Goal: Information Seeking & Learning: Find specific fact

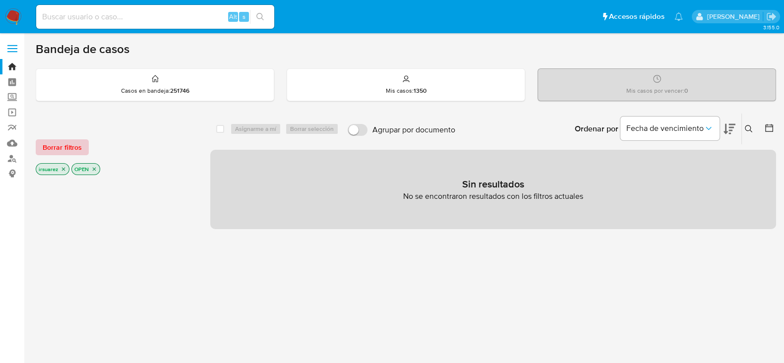
click at [69, 151] on span "Borrar filtros" at bounding box center [62, 147] width 39 height 14
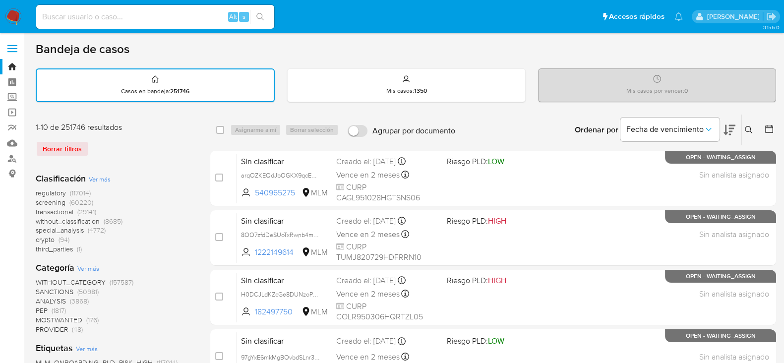
click at [61, 7] on div "Alt s" at bounding box center [155, 17] width 238 height 24
click at [131, 15] on input at bounding box center [155, 16] width 238 height 13
click at [18, 13] on img at bounding box center [13, 16] width 17 height 17
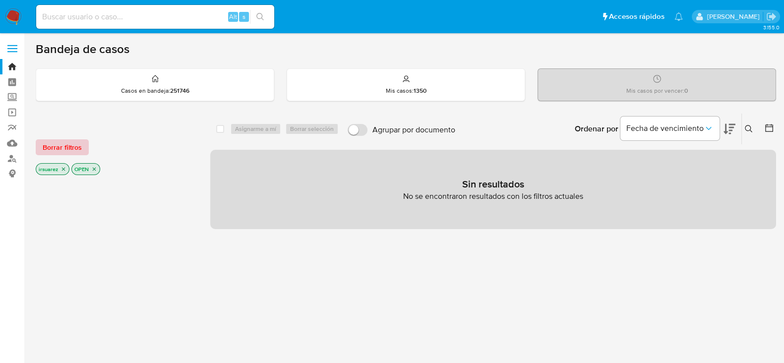
click at [84, 147] on button "Borrar filtros" at bounding box center [62, 147] width 53 height 16
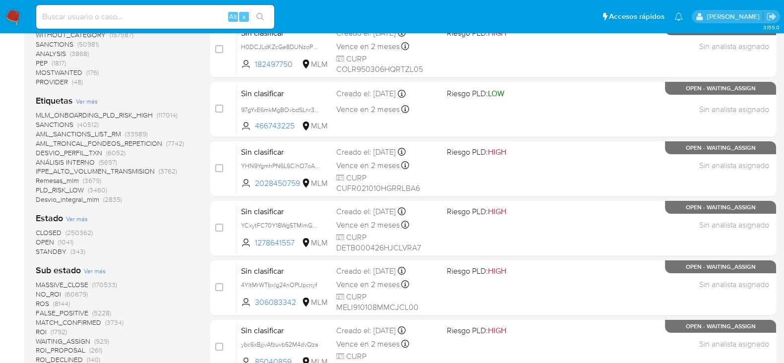
scroll to position [123, 0]
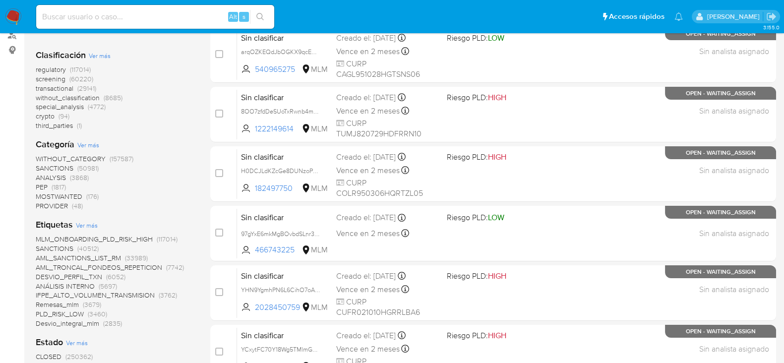
click at [60, 166] on span "SANCTIONS" at bounding box center [55, 168] width 38 height 10
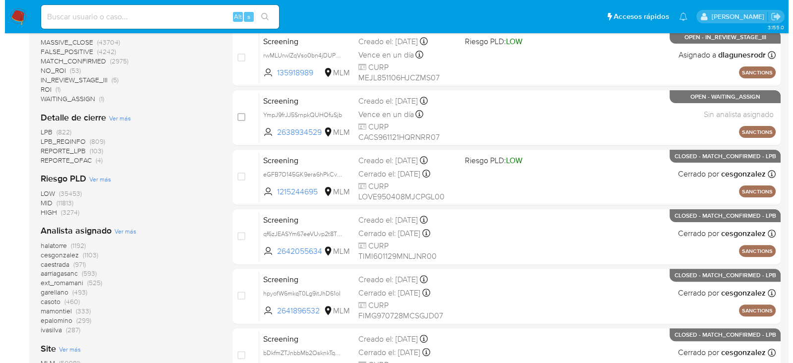
scroll to position [420, 0]
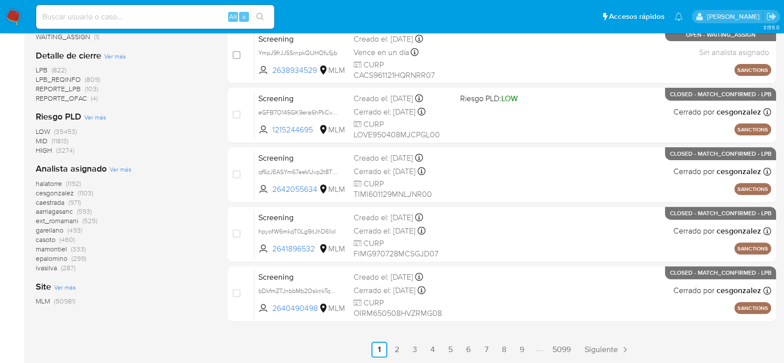
click at [121, 165] on span "Ver más" at bounding box center [121, 169] width 22 height 9
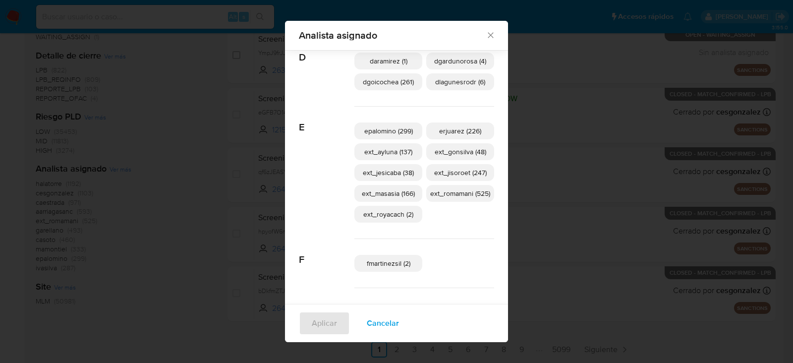
scroll to position [364, 0]
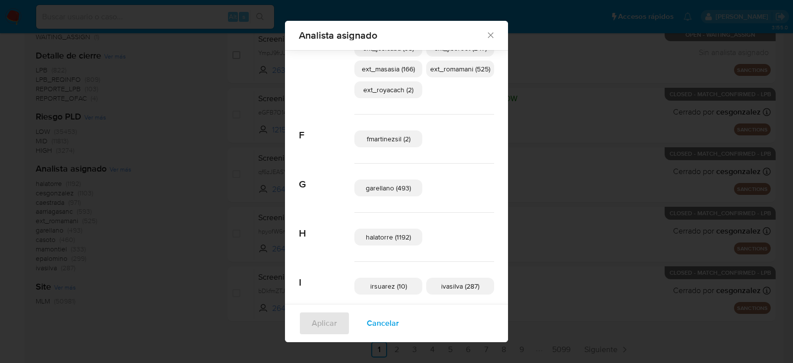
click at [384, 148] on div "fmartinezsil (2)" at bounding box center [424, 138] width 140 height 49
click at [389, 138] on span "fmartinezsil (2)" at bounding box center [389, 139] width 44 height 10
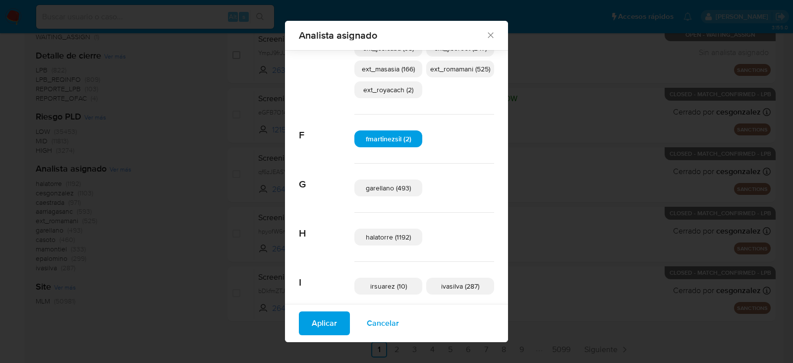
click at [329, 310] on div "Aplicar Cancelar" at bounding box center [396, 323] width 223 height 38
click at [327, 318] on span "Aplicar" at bounding box center [324, 323] width 25 height 22
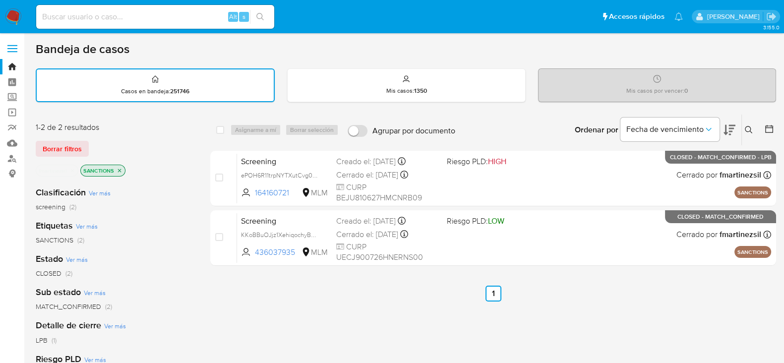
click at [73, 169] on icon "close-filter" at bounding box center [72, 170] width 3 height 3
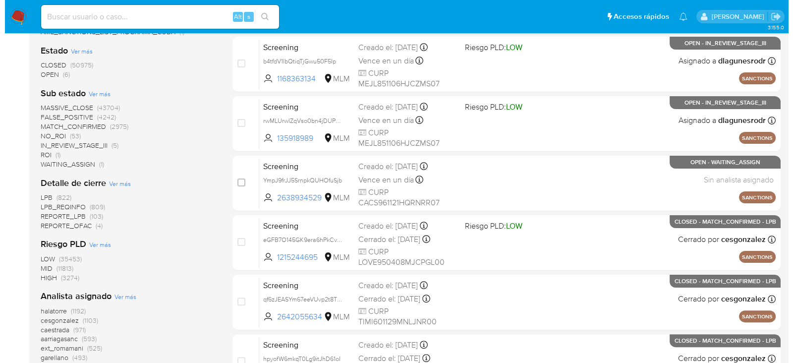
scroll to position [420, 0]
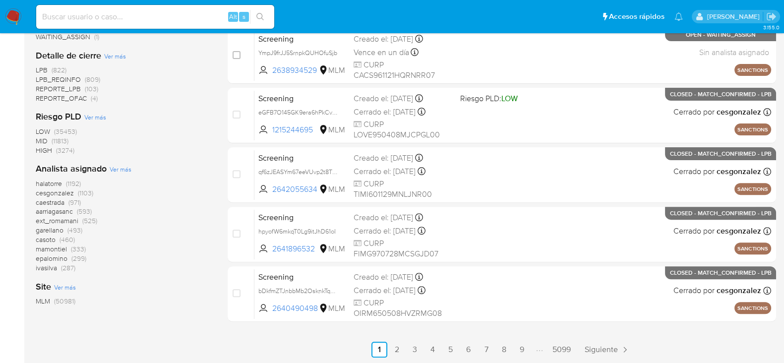
click at [112, 170] on span "Ver más" at bounding box center [121, 169] width 22 height 9
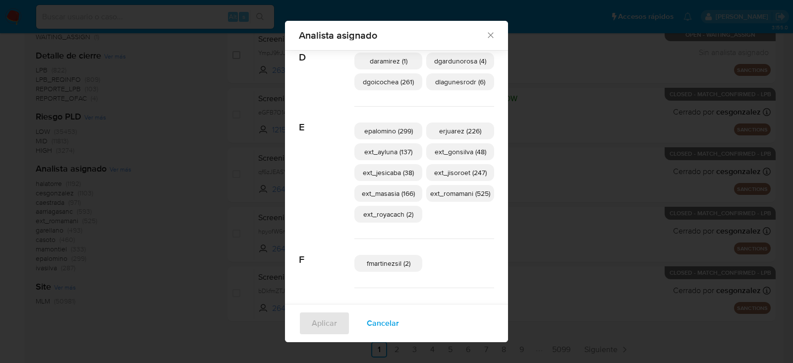
scroll to position [116, 0]
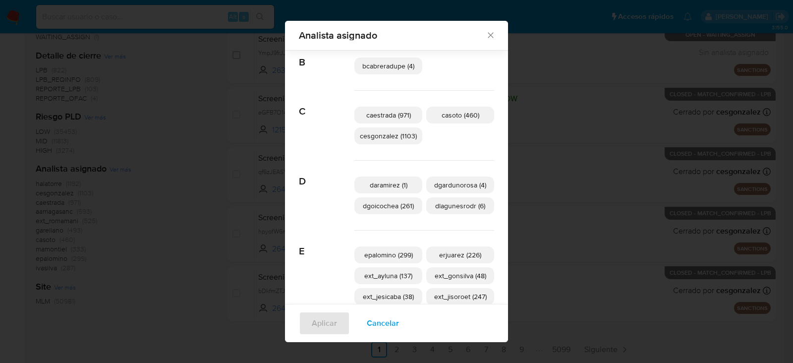
click at [451, 207] on span "dlagunesrodr (6)" at bounding box center [460, 206] width 50 height 10
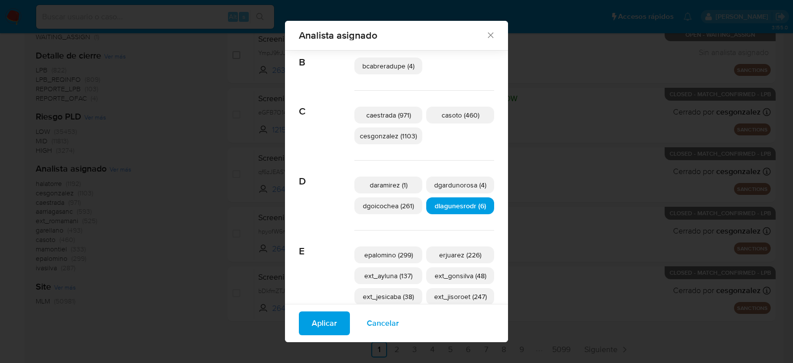
click at [331, 321] on button "Aplicar" at bounding box center [324, 323] width 51 height 24
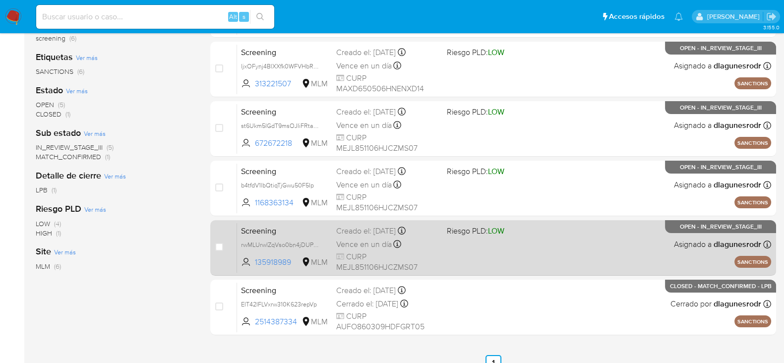
scroll to position [186, 0]
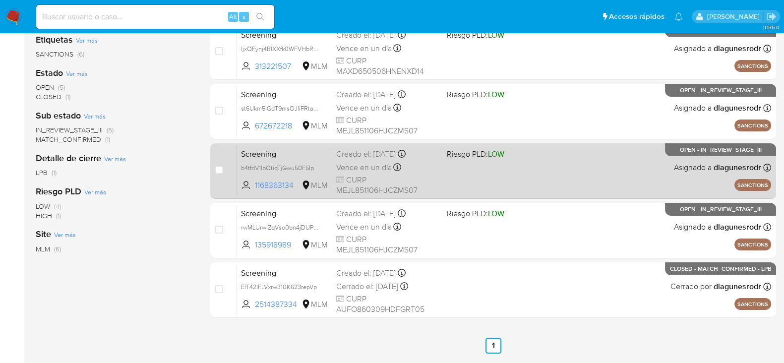
click at [565, 194] on div "Screening b4tfdV1lbQtiqTjGwu50F5Ip 1168363134 MLM Riesgo PLD: LOW Creado el: 21…" at bounding box center [504, 171] width 534 height 50
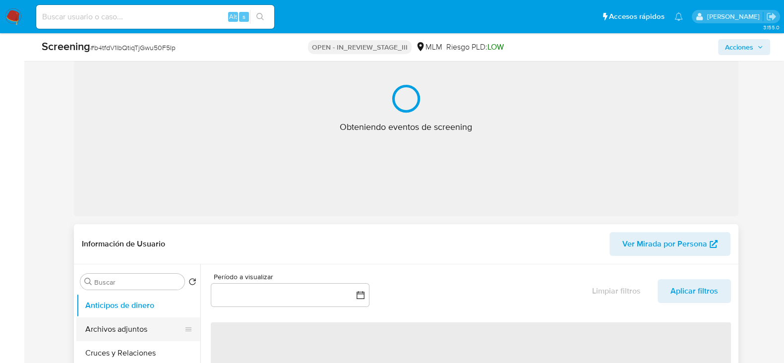
scroll to position [310, 0]
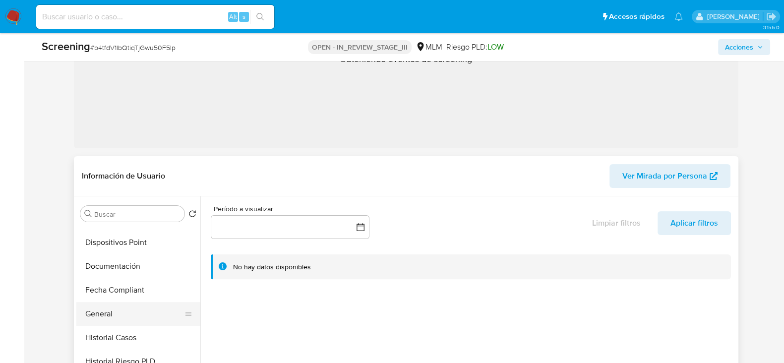
select select "10"
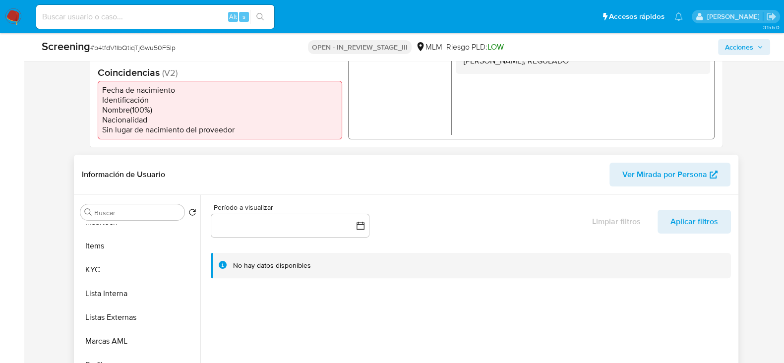
scroll to position [495, 0]
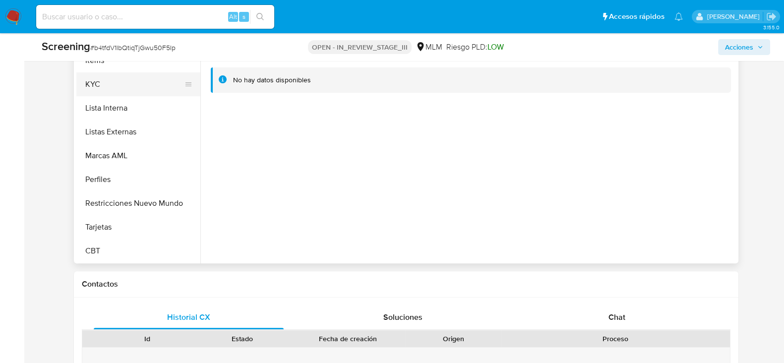
click at [98, 80] on button "KYC" at bounding box center [134, 84] width 116 height 24
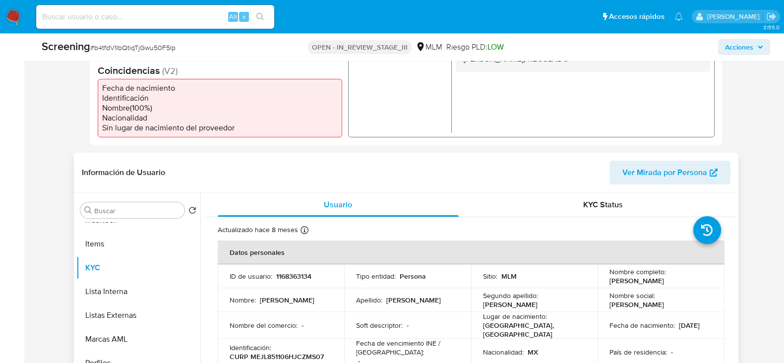
scroll to position [310, 0]
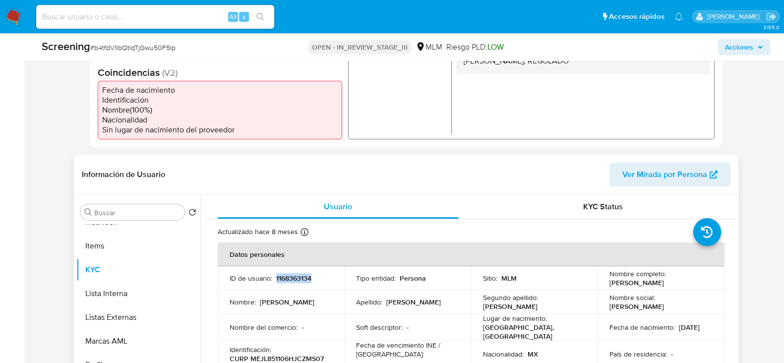
drag, startPoint x: 274, startPoint y: 277, endPoint x: 321, endPoint y: 276, distance: 47.1
click at [321, 276] on div "ID de usuario : 1168363134" at bounding box center [280, 278] width 103 height 9
copy p "1168363134"
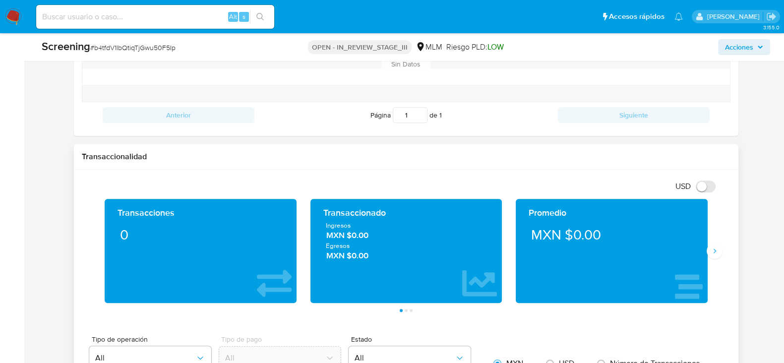
scroll to position [867, 0]
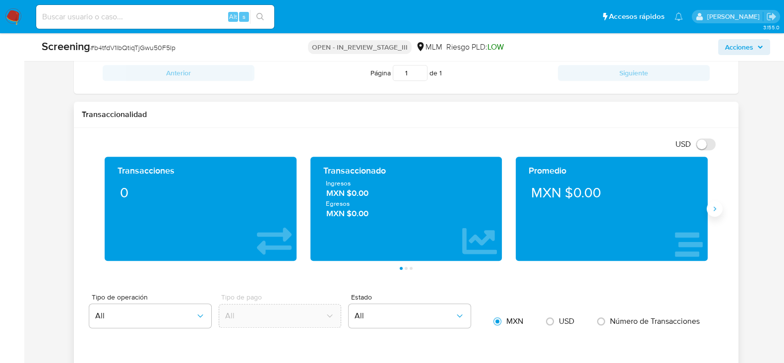
click at [713, 212] on button "Siguiente" at bounding box center [714, 209] width 16 height 16
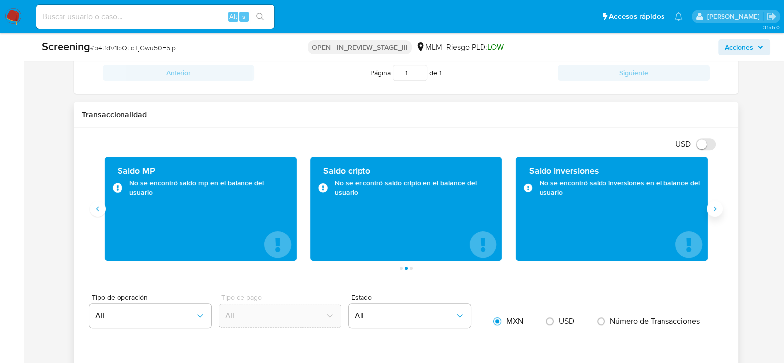
click at [713, 209] on icon "Siguiente" at bounding box center [714, 209] width 8 height 8
click at [104, 213] on div "Saldo cripto No se encontró saldo cripto en el balance del usuario" at bounding box center [200, 209] width 192 height 104
click at [100, 210] on icon "Anterior" at bounding box center [98, 209] width 8 height 8
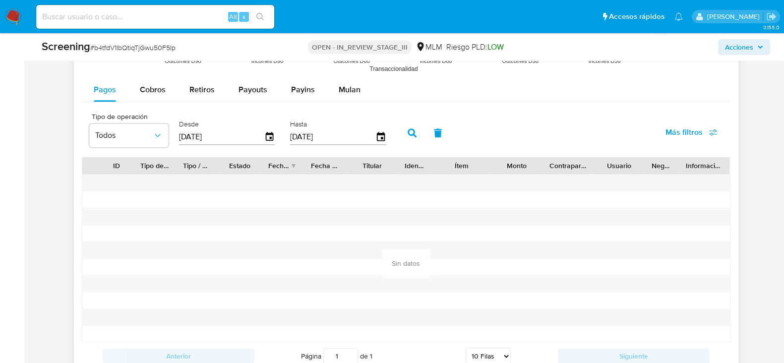
scroll to position [1289, 0]
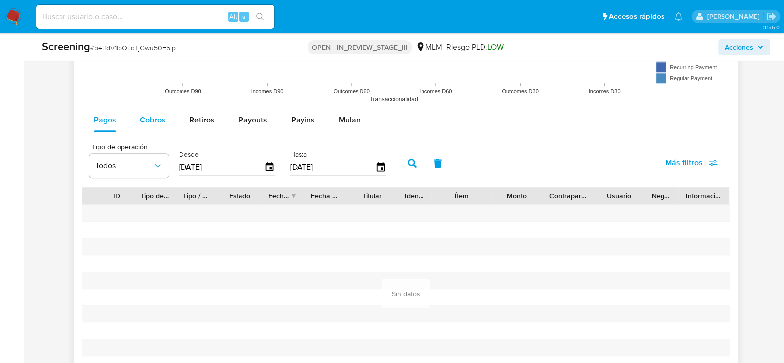
click at [161, 126] on div "Cobros" at bounding box center [153, 120] width 26 height 24
select select "10"
click at [180, 125] on button "Retiros" at bounding box center [201, 120] width 49 height 24
select select "10"
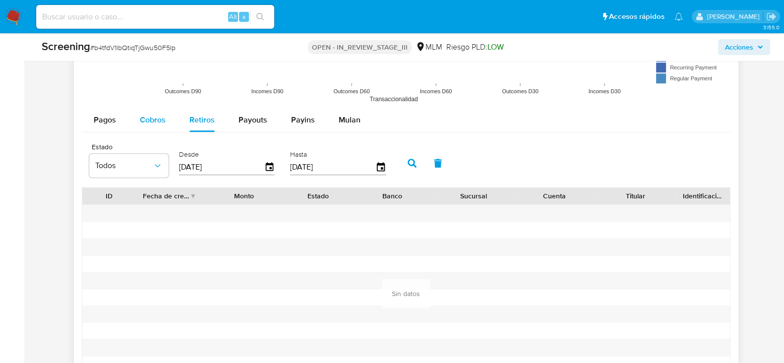
click at [154, 125] on div "Cobros" at bounding box center [153, 120] width 26 height 24
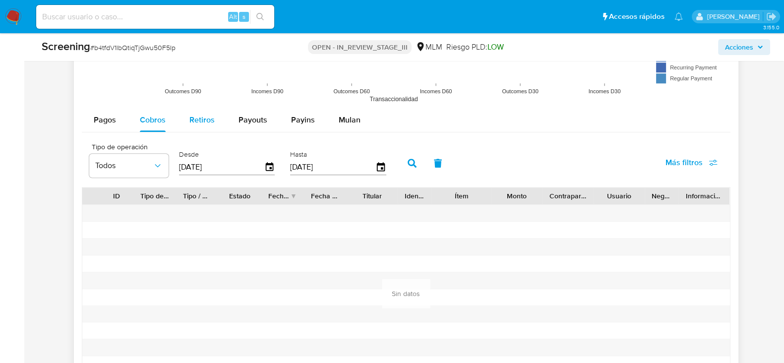
click at [200, 120] on span "Retiros" at bounding box center [201, 119] width 25 height 11
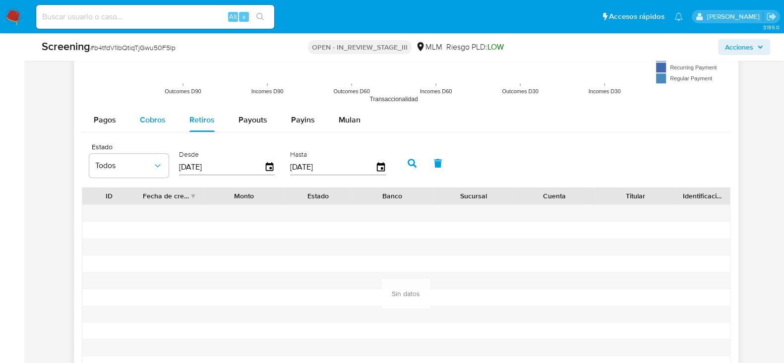
click at [158, 118] on span "Cobros" at bounding box center [153, 119] width 26 height 11
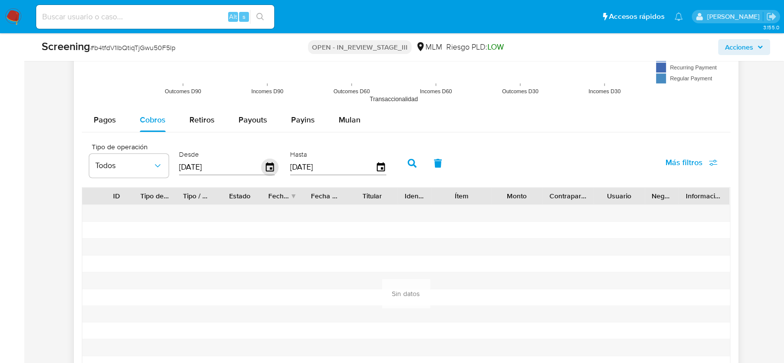
click at [264, 167] on icon "button" at bounding box center [269, 167] width 17 height 17
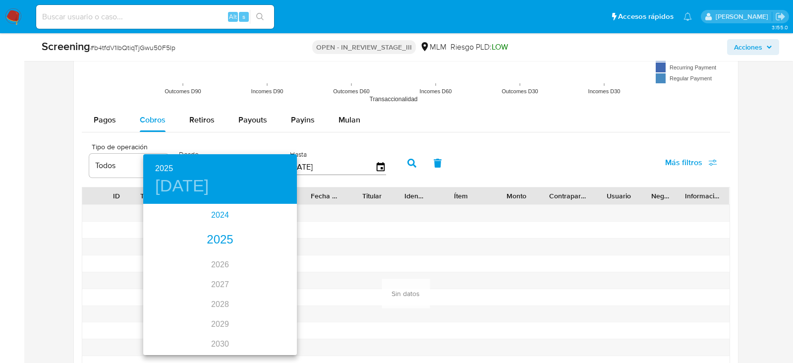
click at [218, 214] on div "2024" at bounding box center [220, 215] width 154 height 20
click at [217, 308] on div "ago." at bounding box center [219, 298] width 51 height 37
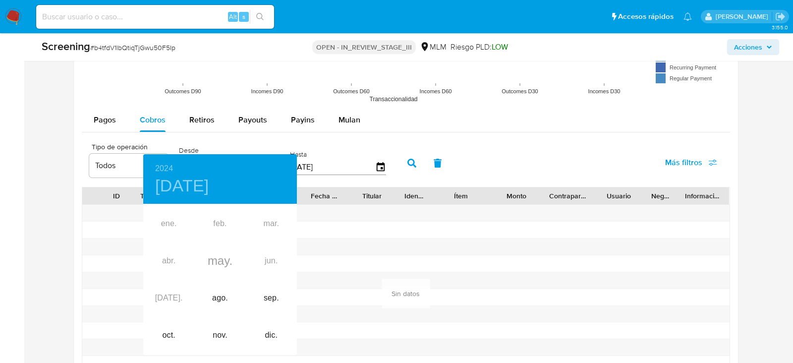
type input "24/08/2024"
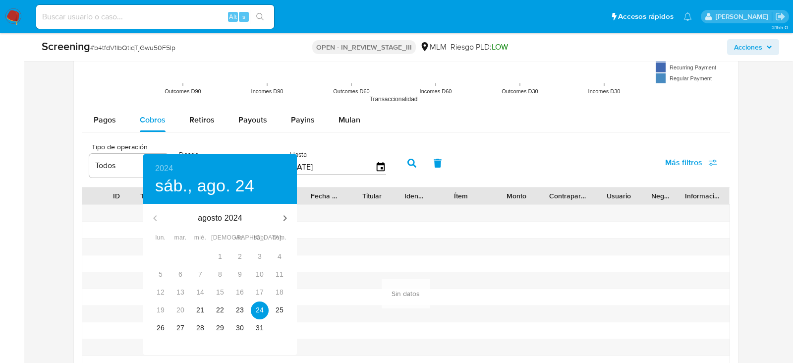
click at [406, 170] on div at bounding box center [396, 181] width 793 height 363
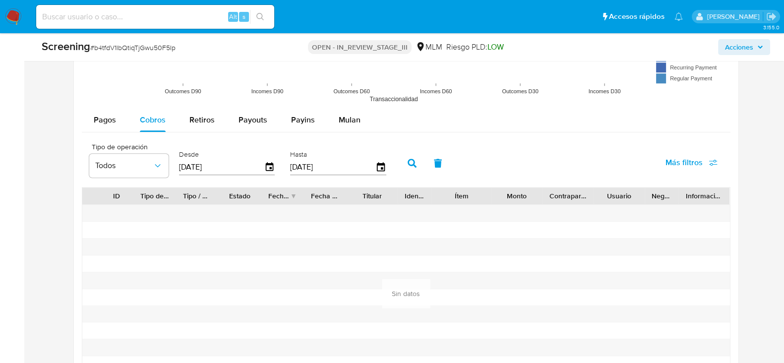
click at [411, 160] on div "2024 sáb., ago. 24 agosto 2024 lun. mar. mié. jue. vie. sáb. dom. 29 30 31 1 2 …" at bounding box center [392, 181] width 784 height 363
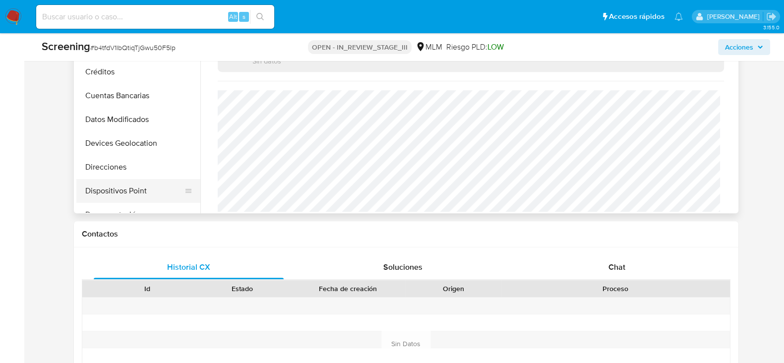
scroll to position [123, 0]
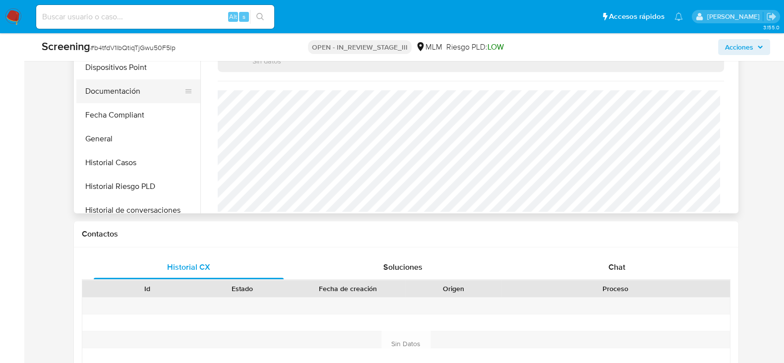
click at [138, 90] on button "Documentación" at bounding box center [134, 91] width 116 height 24
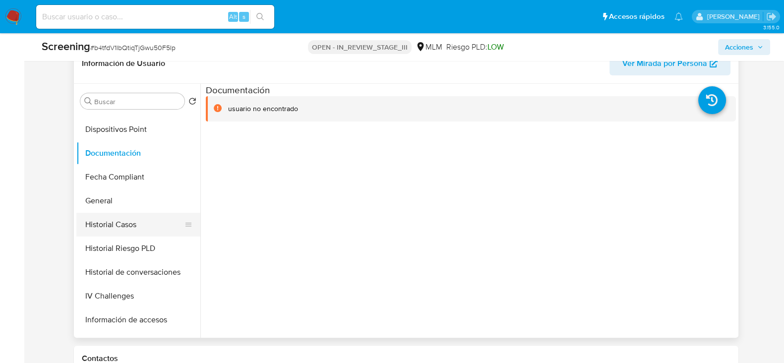
scroll to position [185, 0]
click at [117, 177] on button "Fecha Compliant" at bounding box center [134, 178] width 116 height 24
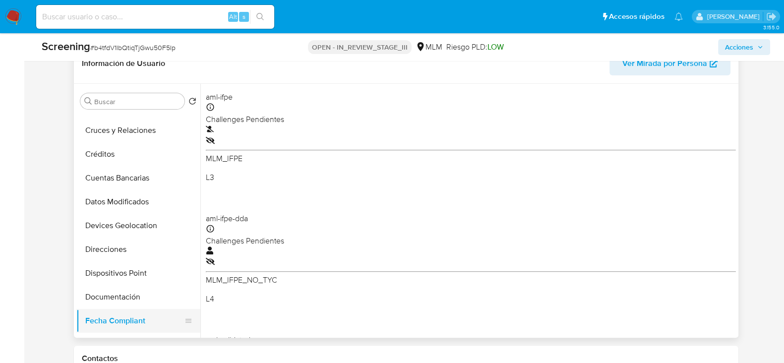
scroll to position [61, 0]
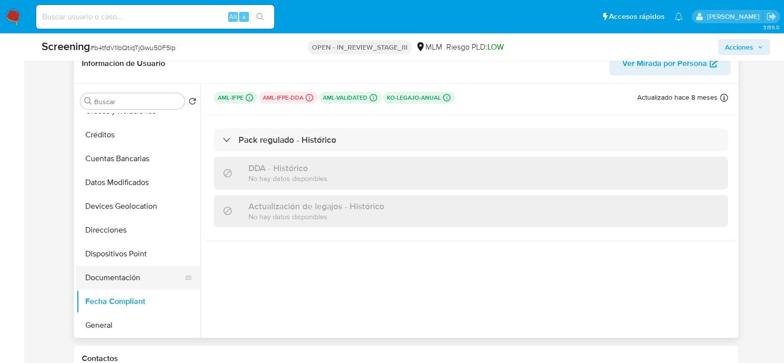
click at [122, 281] on button "Documentación" at bounding box center [134, 278] width 116 height 24
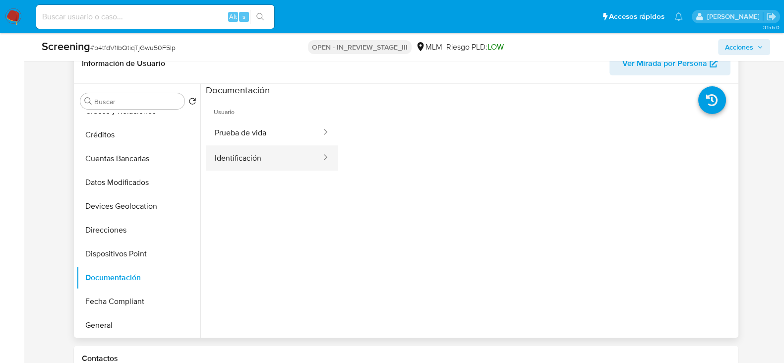
click at [290, 147] on button "Identificación" at bounding box center [264, 157] width 116 height 25
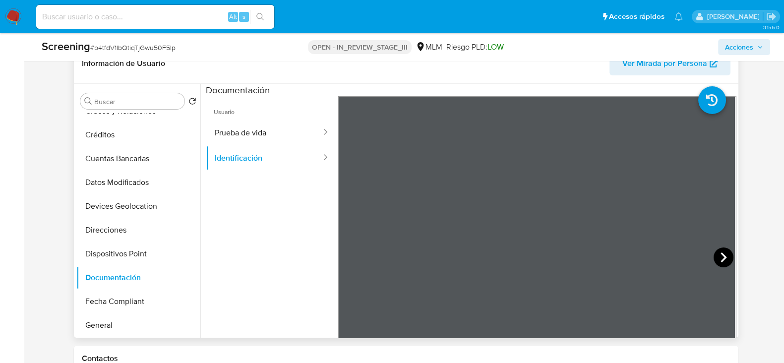
click at [716, 254] on icon at bounding box center [723, 257] width 20 height 20
click at [223, 122] on button "Prueba de vida" at bounding box center [264, 132] width 116 height 25
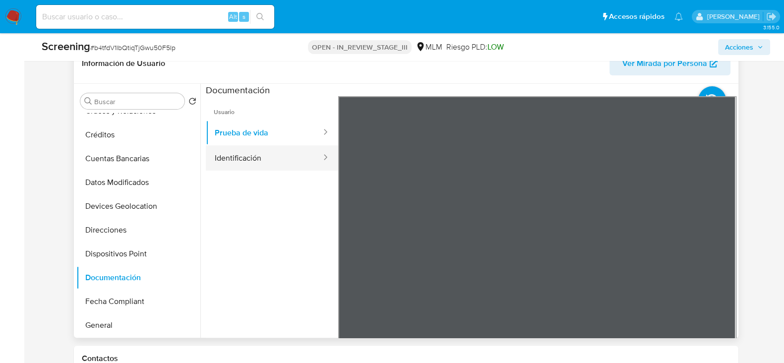
click at [243, 163] on button "Identificación" at bounding box center [264, 157] width 116 height 25
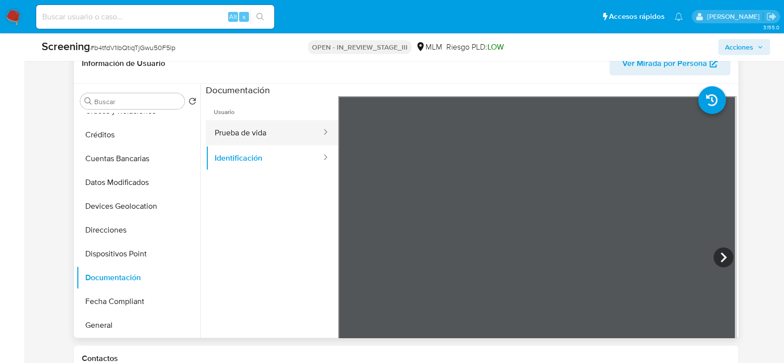
click at [257, 138] on button "Prueba de vida" at bounding box center [264, 132] width 116 height 25
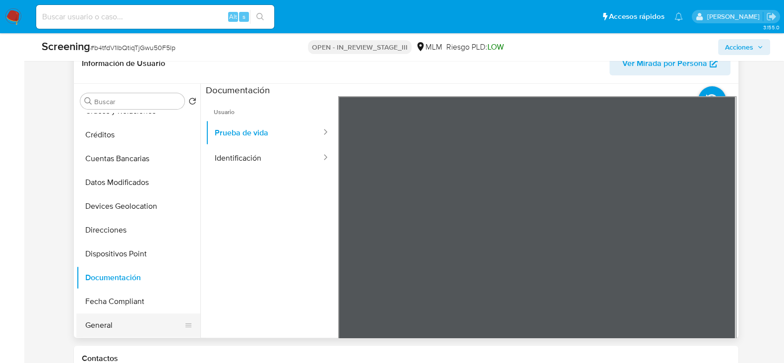
click at [98, 326] on button "General" at bounding box center [134, 325] width 116 height 24
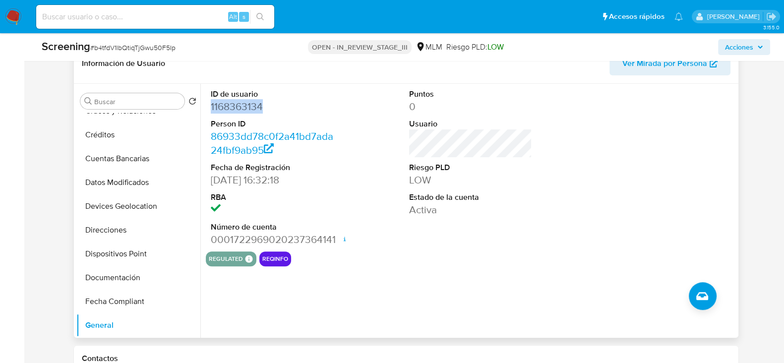
drag, startPoint x: 211, startPoint y: 104, endPoint x: 292, endPoint y: 100, distance: 81.4
click at [292, 100] on dd "1168363134" at bounding box center [272, 107] width 122 height 14
copy dd "1168363134"
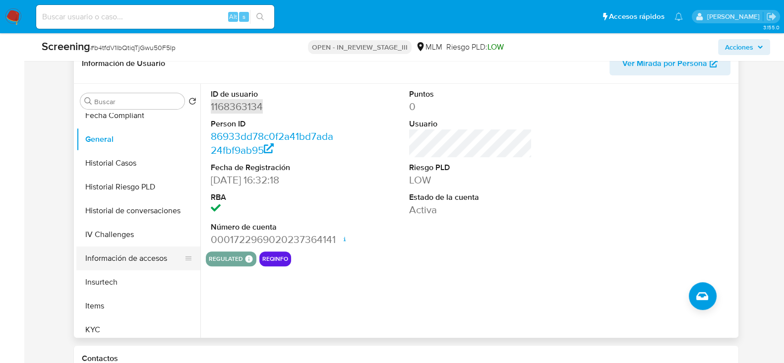
scroll to position [372, 0]
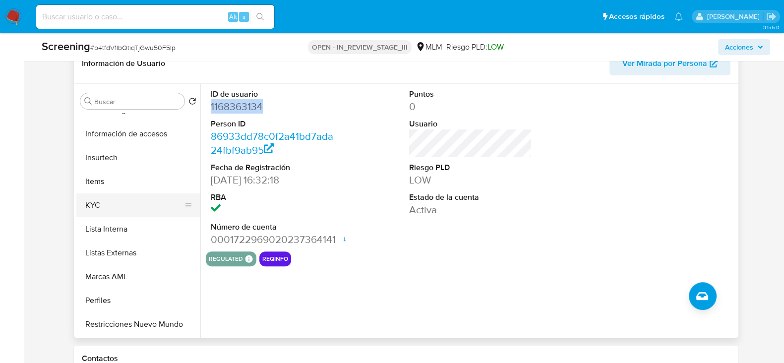
click at [101, 211] on button "KYC" at bounding box center [134, 205] width 116 height 24
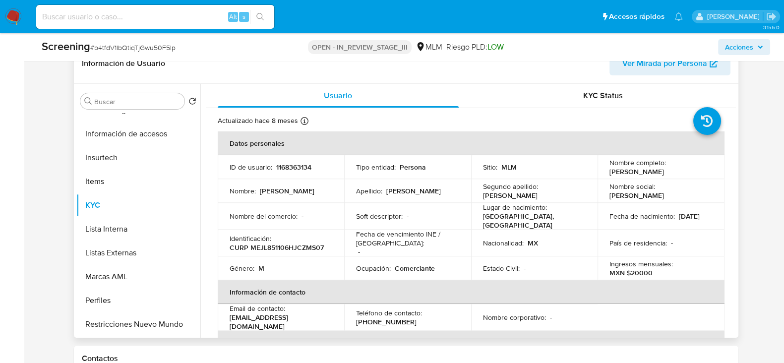
drag, startPoint x: 607, startPoint y: 173, endPoint x: 697, endPoint y: 171, distance: 90.2
click at [697, 171] on div "Nombre completo : Luis Alejandro Meza Jimenez" at bounding box center [660, 167] width 103 height 18
copy p "[PERSON_NAME] [PERSON_NAME]"
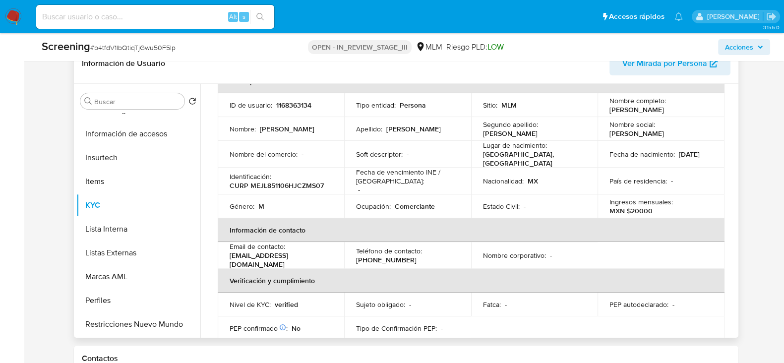
scroll to position [61, 0]
drag, startPoint x: 250, startPoint y: 181, endPoint x: 335, endPoint y: 183, distance: 84.8
click at [335, 183] on td "Identificación : CURP MEJL851106HJCZMS07" at bounding box center [281, 181] width 127 height 27
copy p "MEJL851106HJCZMS07"
drag, startPoint x: 609, startPoint y: 154, endPoint x: 641, endPoint y: 154, distance: 32.7
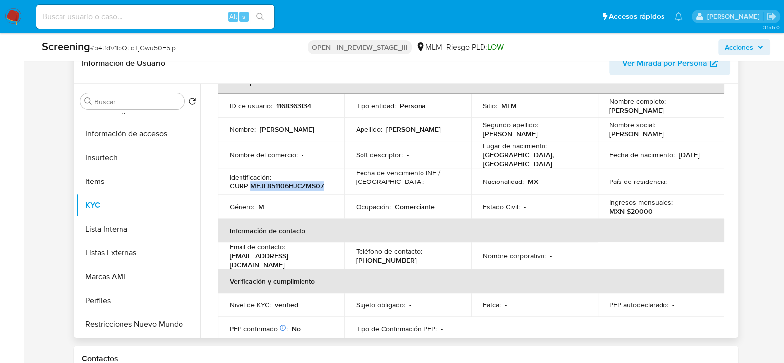
click at [641, 154] on div "Fecha de nacimiento : 06/11/1985" at bounding box center [660, 154] width 103 height 9
copy p "[DATE]"
drag, startPoint x: 229, startPoint y: 253, endPoint x: 315, endPoint y: 252, distance: 85.8
click at [315, 252] on div "Email de contacto : botanicadosmil@gmail.com" at bounding box center [280, 255] width 103 height 27
copy p "[EMAIL_ADDRESS][DOMAIN_NAME]"
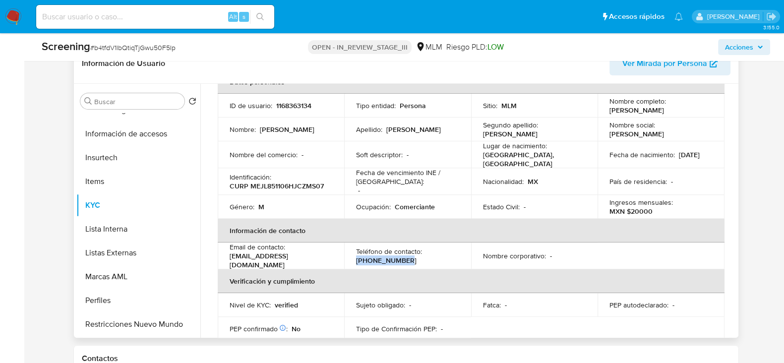
drag, startPoint x: 355, startPoint y: 257, endPoint x: 400, endPoint y: 256, distance: 44.1
click at [400, 256] on div "Teléfono de contacto : (33) 20216114" at bounding box center [407, 256] width 103 height 18
copy p "[PHONE_NUMBER]"
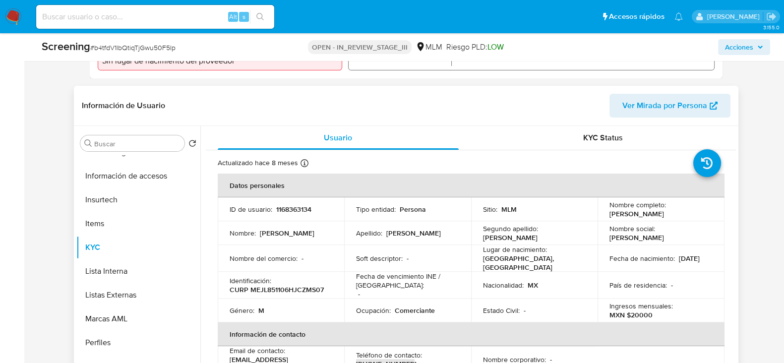
scroll to position [359, 0]
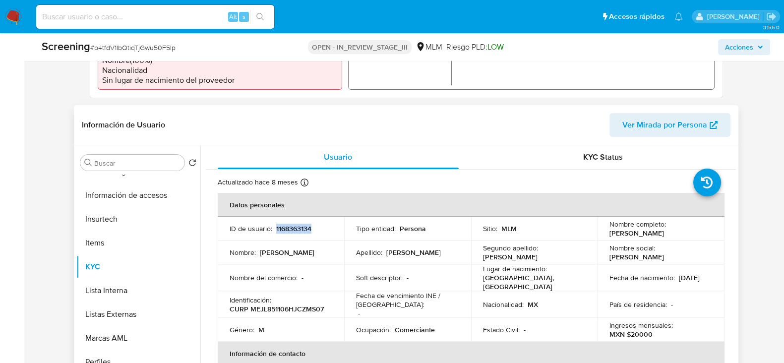
drag, startPoint x: 276, startPoint y: 229, endPoint x: 321, endPoint y: 223, distance: 45.5
click at [321, 224] on div "ID de usuario : 1168363134" at bounding box center [280, 228] width 103 height 9
copy p "1168363134"
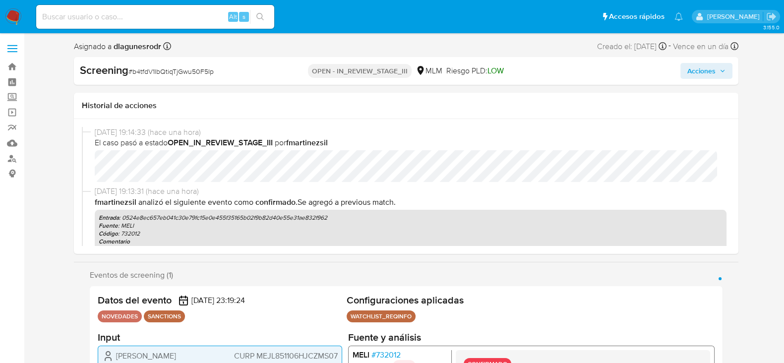
select select "10"
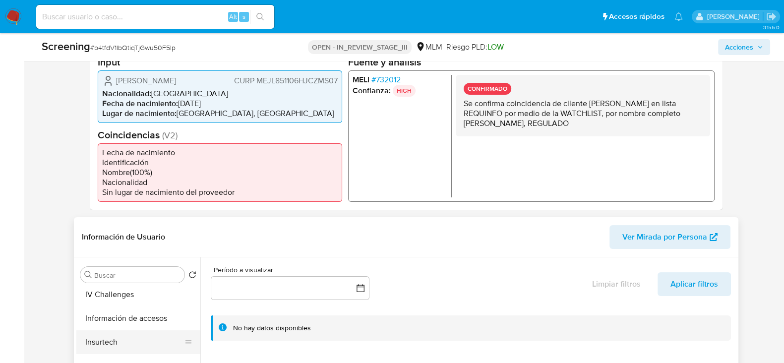
scroll to position [418, 0]
click at [117, 337] on button "KYC" at bounding box center [134, 332] width 116 height 24
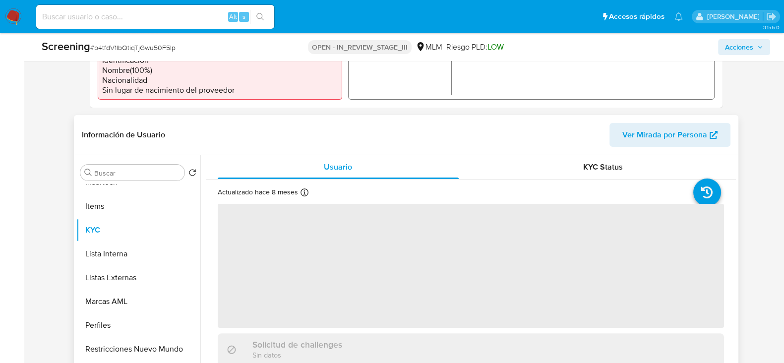
scroll to position [433, 0]
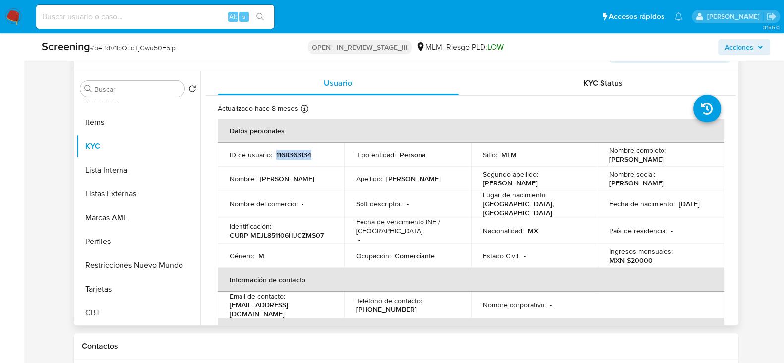
drag, startPoint x: 275, startPoint y: 155, endPoint x: 325, endPoint y: 152, distance: 49.7
click at [325, 152] on div "ID de usuario : 1168363134" at bounding box center [280, 154] width 103 height 9
copy p "1168363134"
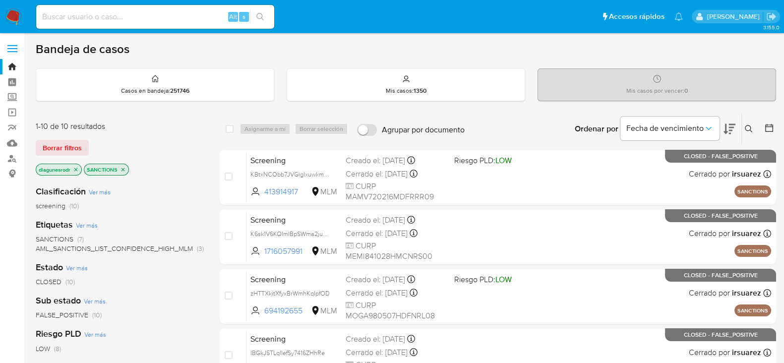
click at [9, 10] on img at bounding box center [13, 16] width 17 height 17
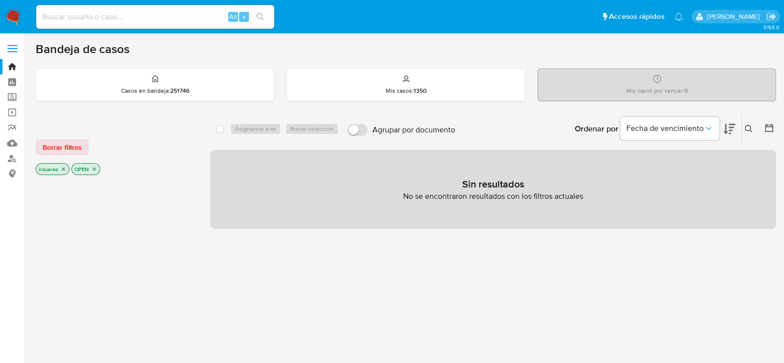
click at [157, 10] on input at bounding box center [155, 16] width 238 height 13
paste input "1168363134"
type input "1168363134"
click at [266, 16] on button "search-icon" at bounding box center [260, 17] width 20 height 14
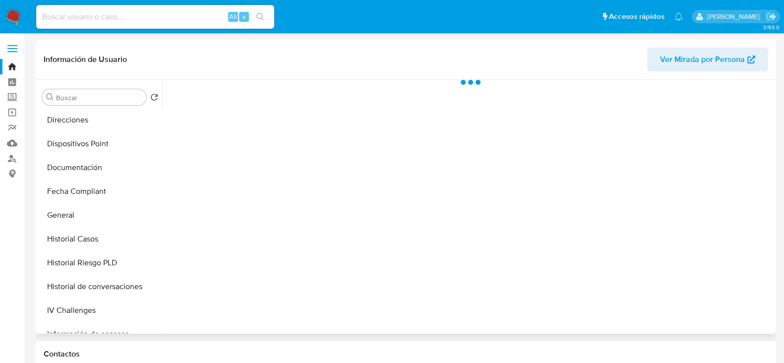
scroll to position [247, 0]
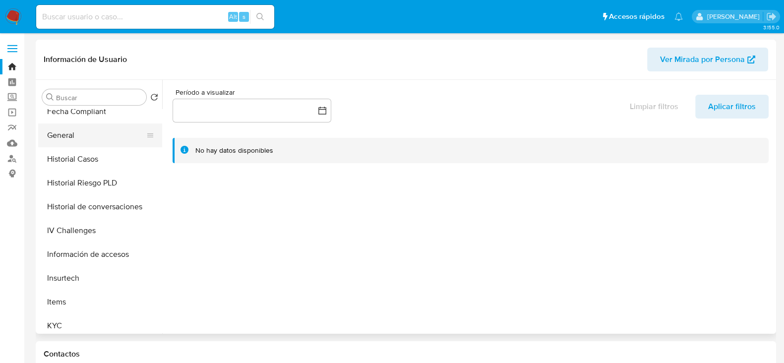
click at [74, 140] on button "General" at bounding box center [96, 135] width 116 height 24
select select "10"
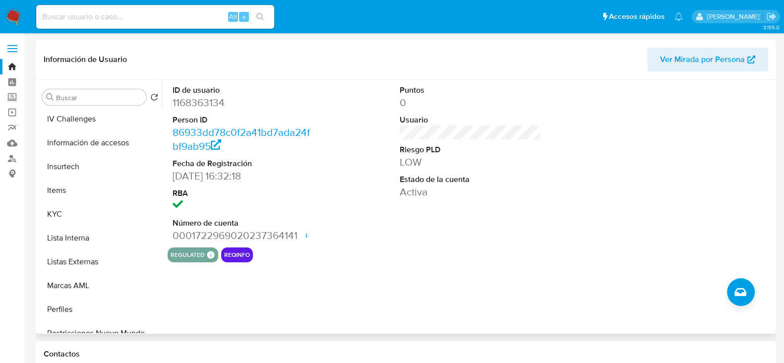
scroll to position [372, 0]
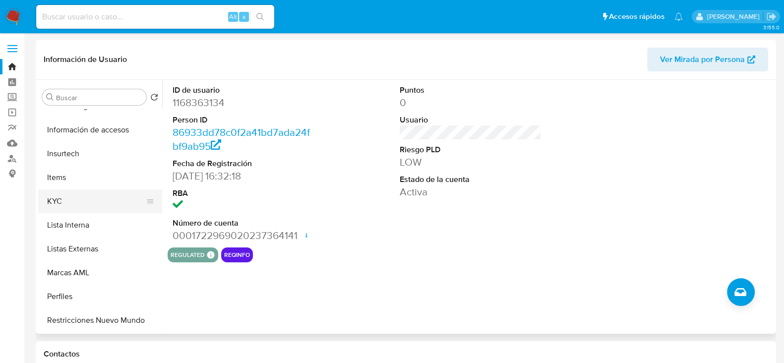
click at [79, 206] on button "KYC" at bounding box center [96, 201] width 116 height 24
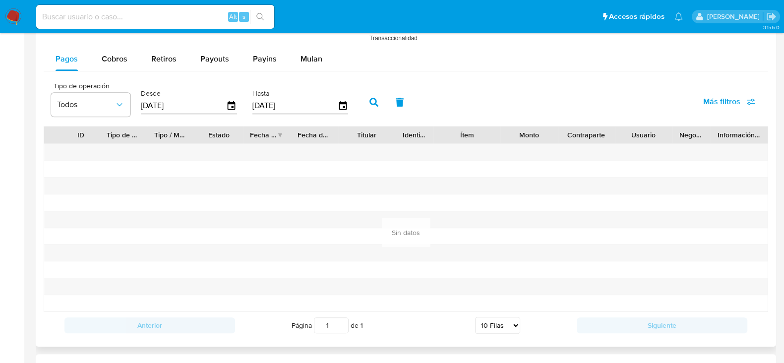
scroll to position [867, 0]
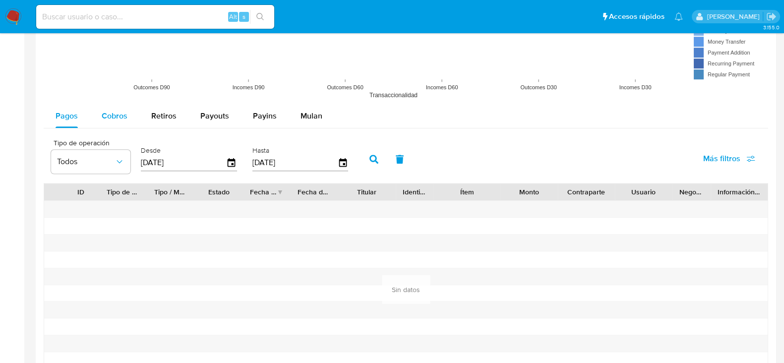
click at [113, 121] on div "Cobros" at bounding box center [115, 116] width 26 height 24
select select "10"
click at [223, 164] on icon "button" at bounding box center [231, 162] width 17 height 17
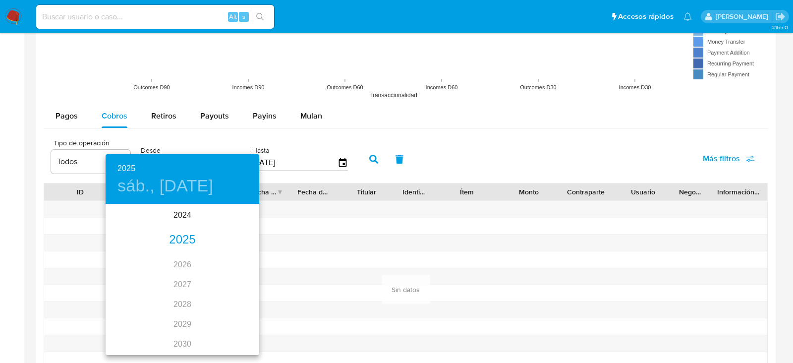
click at [198, 230] on div "2025" at bounding box center [183, 240] width 154 height 20
click at [138, 229] on div "ene." at bounding box center [131, 223] width 51 height 37
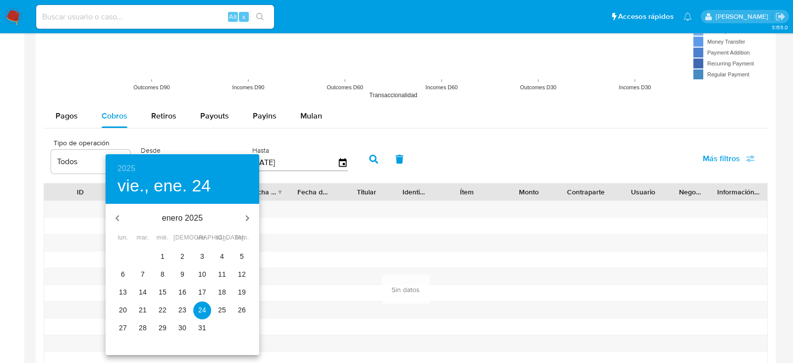
click at [169, 254] on span "1" at bounding box center [163, 256] width 18 height 10
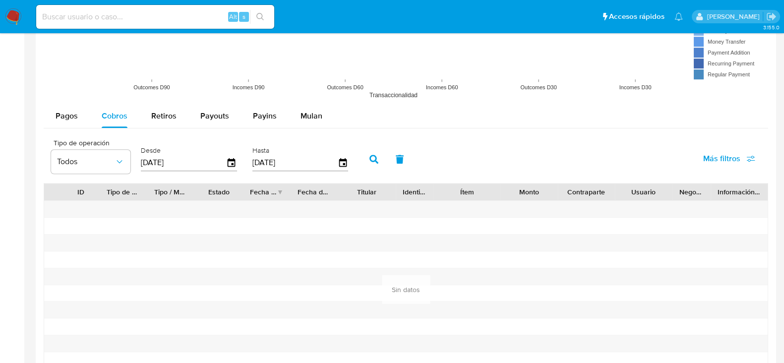
click at [369, 161] on icon "button" at bounding box center [373, 159] width 9 height 9
click at [228, 162] on icon "button" at bounding box center [231, 162] width 17 height 17
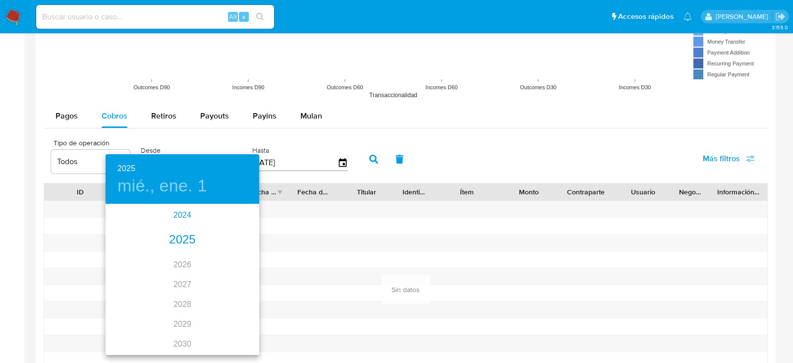
click at [176, 213] on div "2024" at bounding box center [183, 215] width 154 height 20
click at [190, 301] on div "ago." at bounding box center [182, 298] width 51 height 37
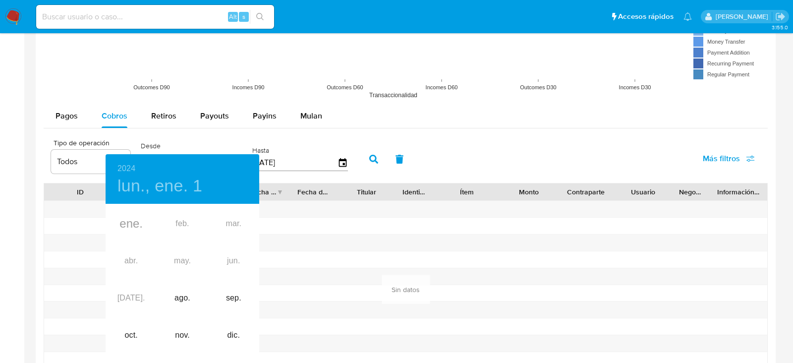
type input "[DATE]"
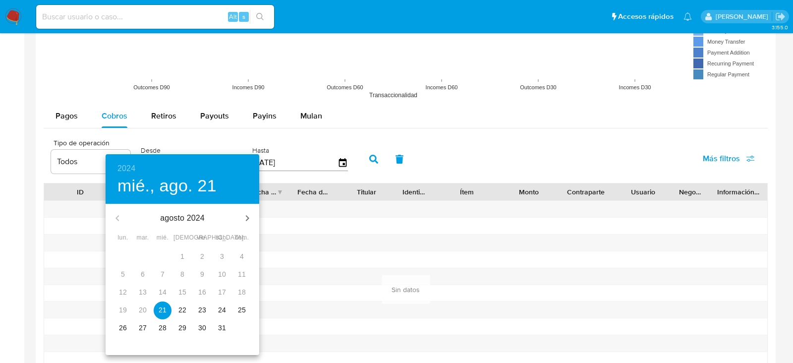
click at [165, 304] on button "21" at bounding box center [163, 310] width 18 height 18
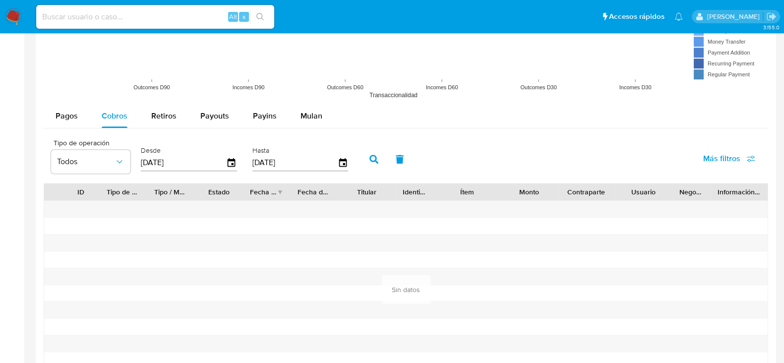
click at [371, 152] on button "button" at bounding box center [374, 159] width 26 height 24
